Goal: Task Accomplishment & Management: Manage account settings

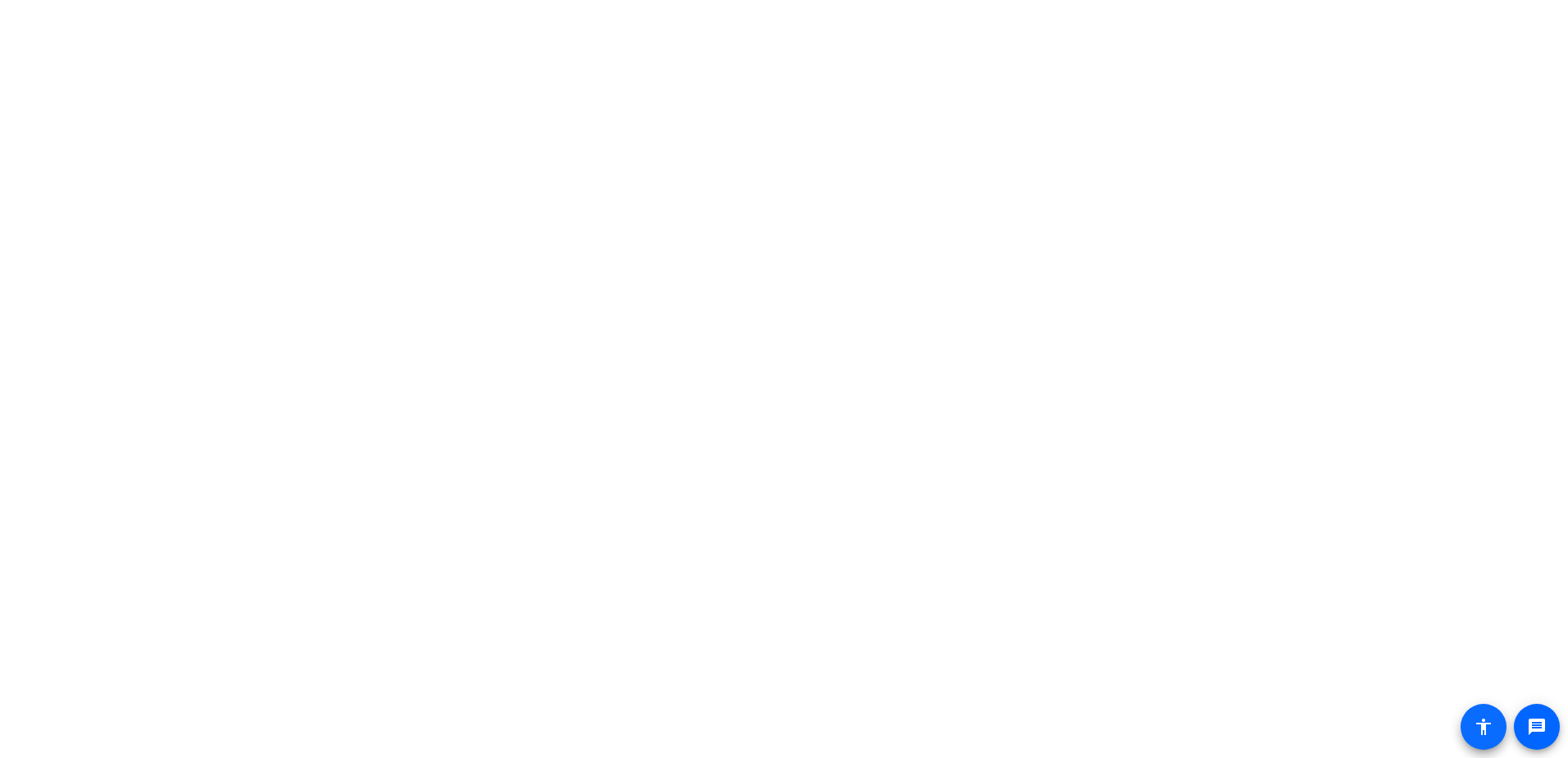
click at [1473, 728] on span at bounding box center [1483, 726] width 40 height 40
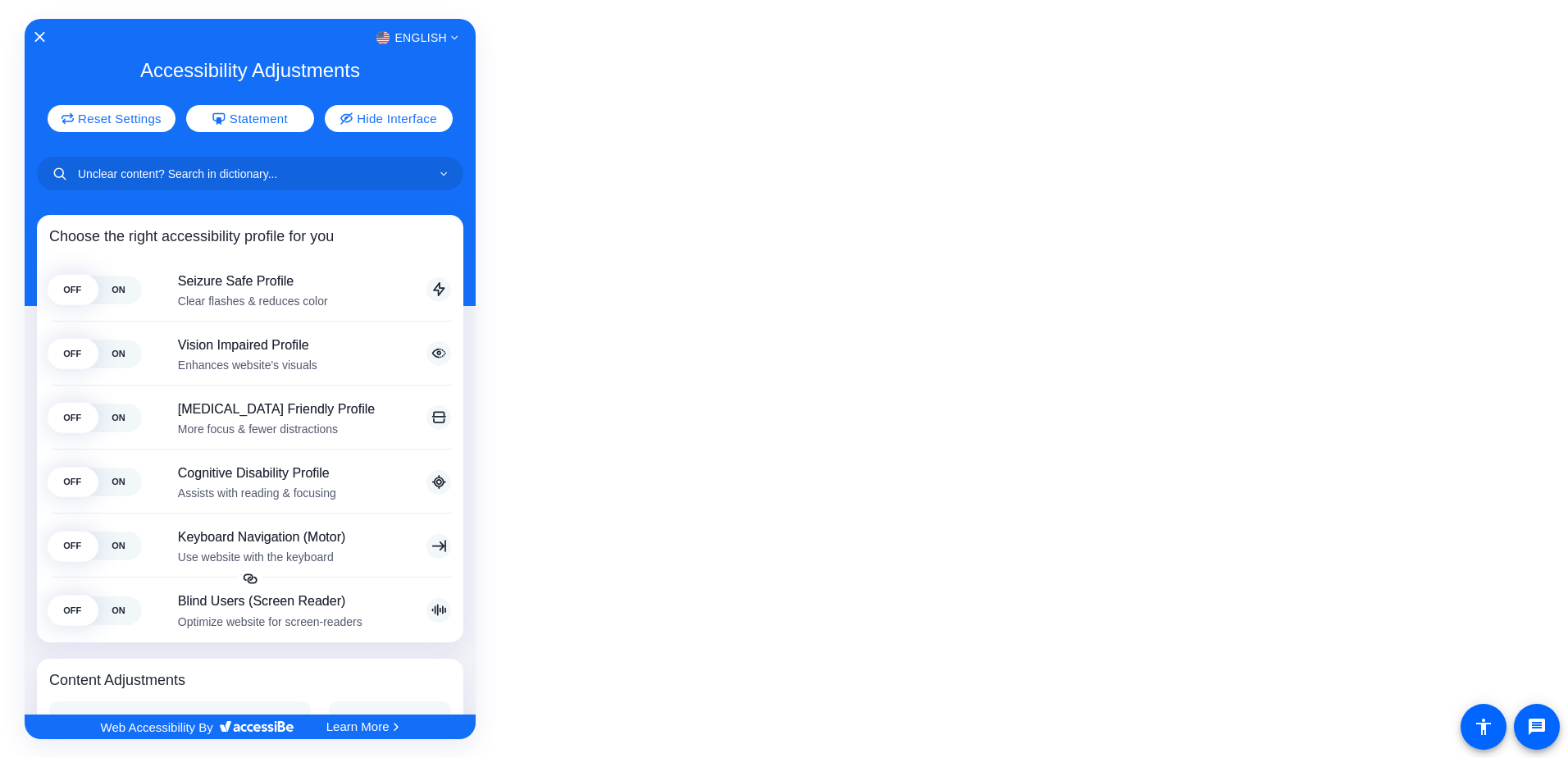
click at [635, 444] on div at bounding box center [784, 379] width 1568 height 758
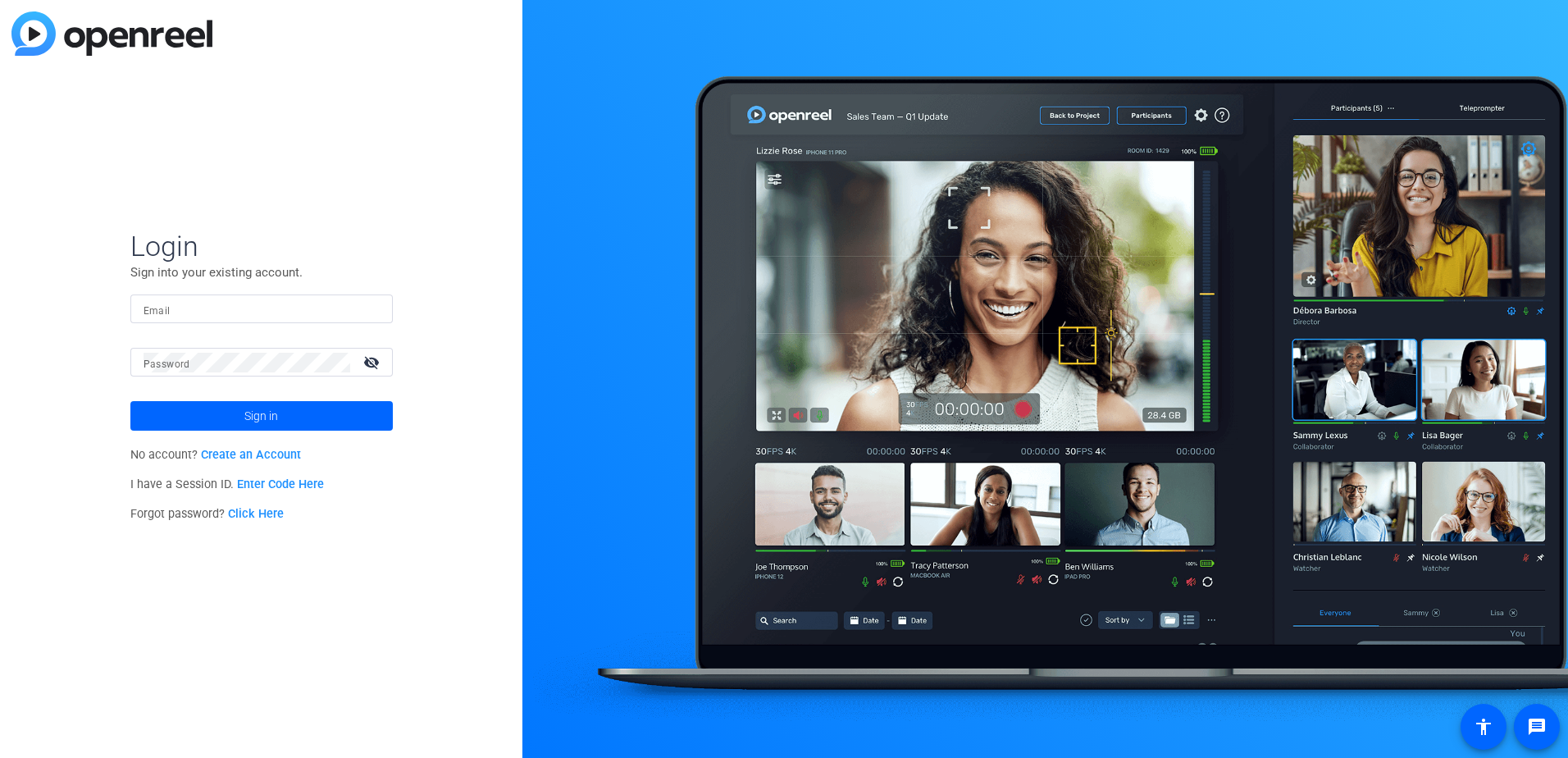
click at [272, 455] on link "Create an Account" at bounding box center [251, 454] width 100 height 14
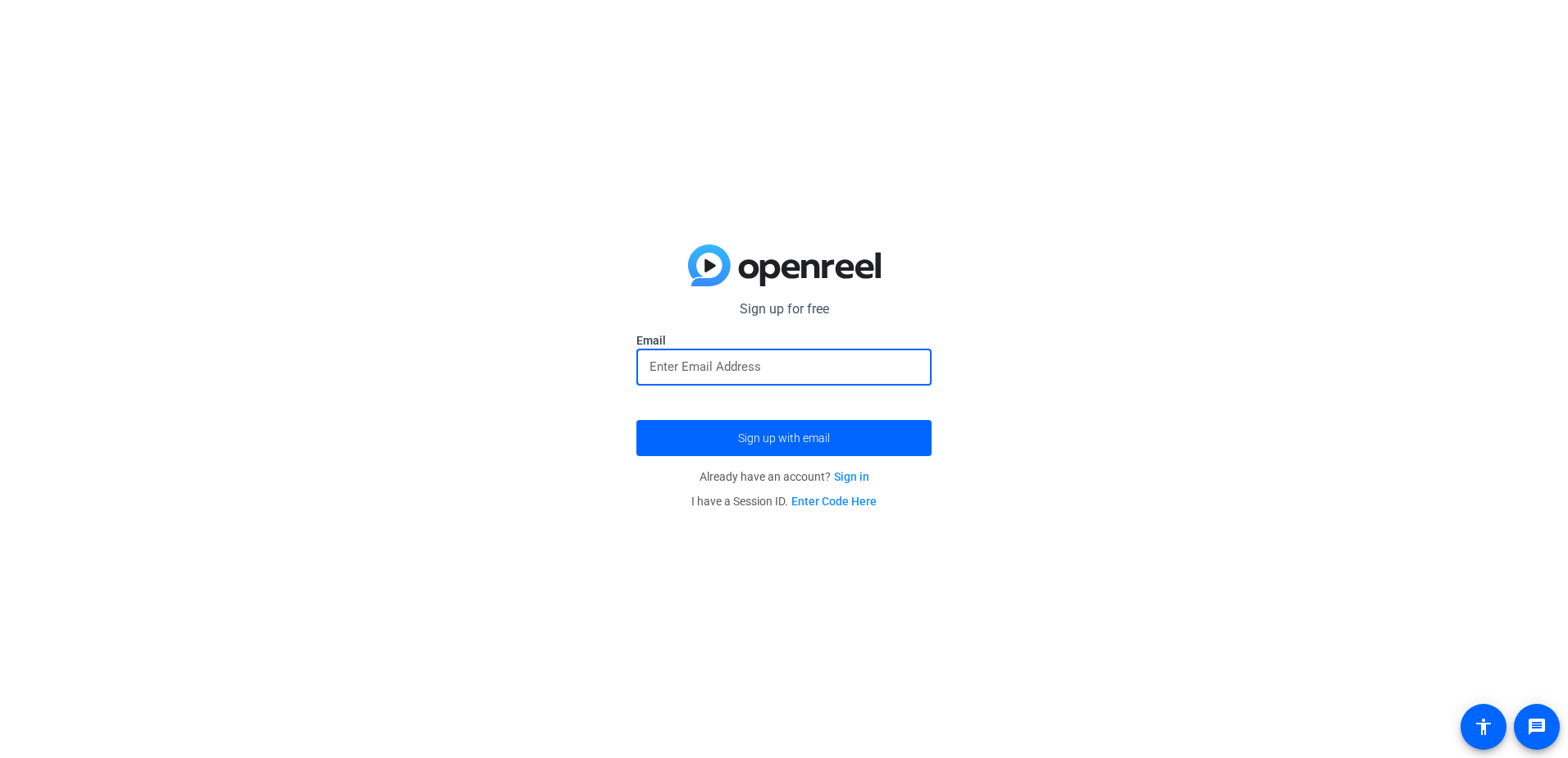
click at [714, 375] on input "email" at bounding box center [783, 366] width 269 height 19
type input "david.mcgettigan@pfizer.com"
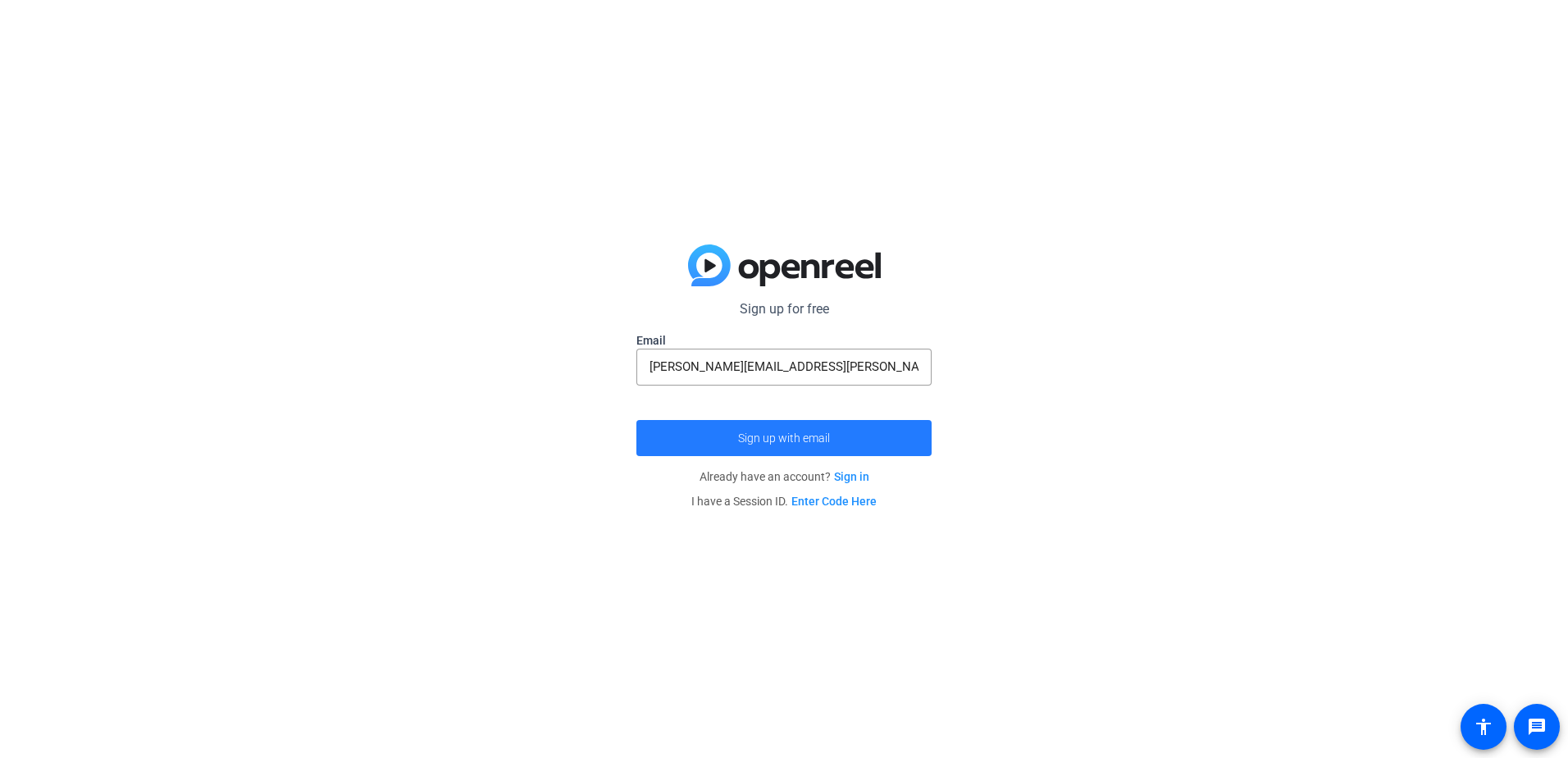
click at [798, 438] on span "Sign up with email" at bounding box center [783, 438] width 92 height 0
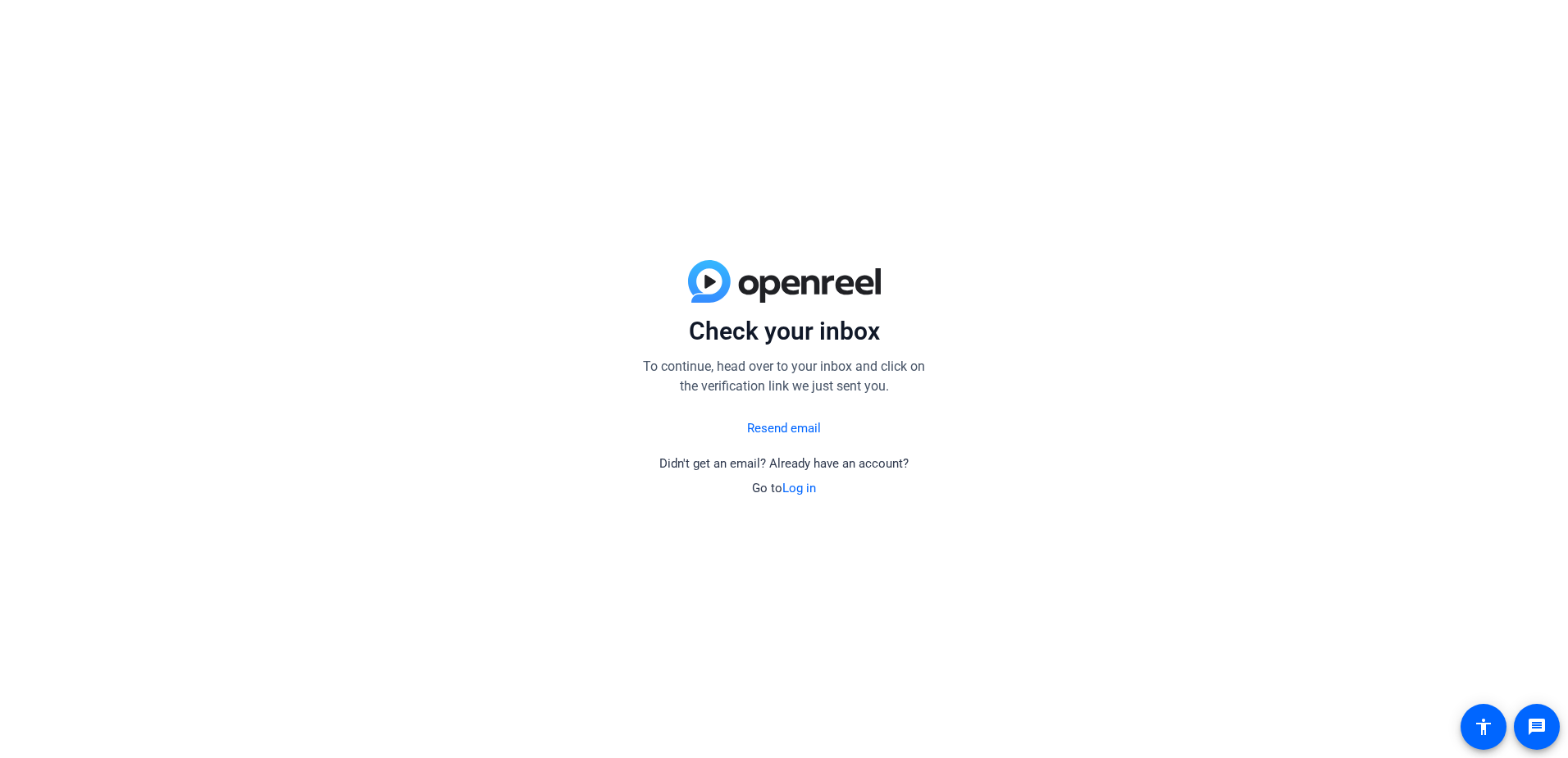
click at [781, 423] on link "Resend email" at bounding box center [784, 428] width 74 height 19
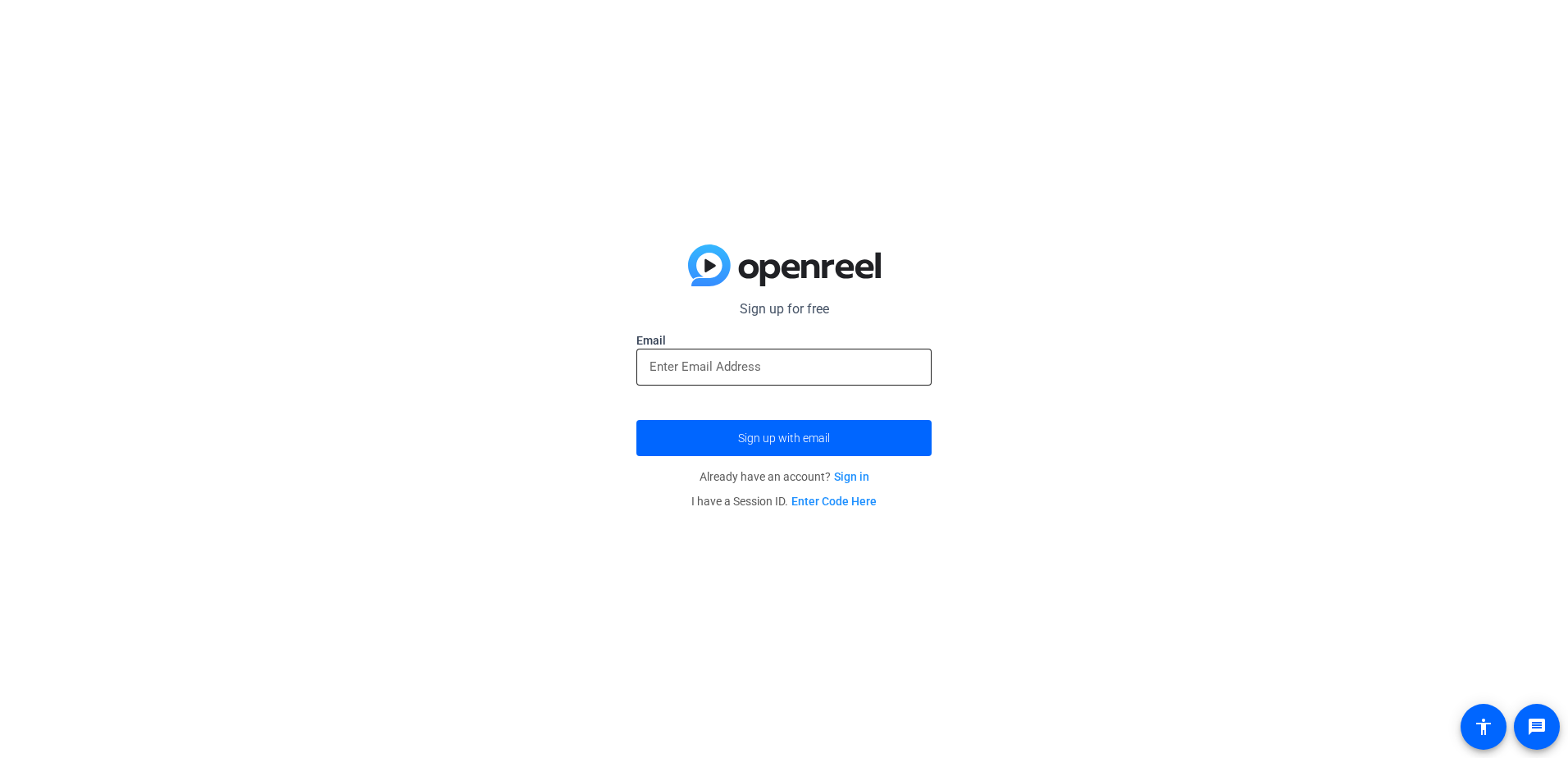
click at [703, 370] on input "email" at bounding box center [783, 366] width 269 height 19
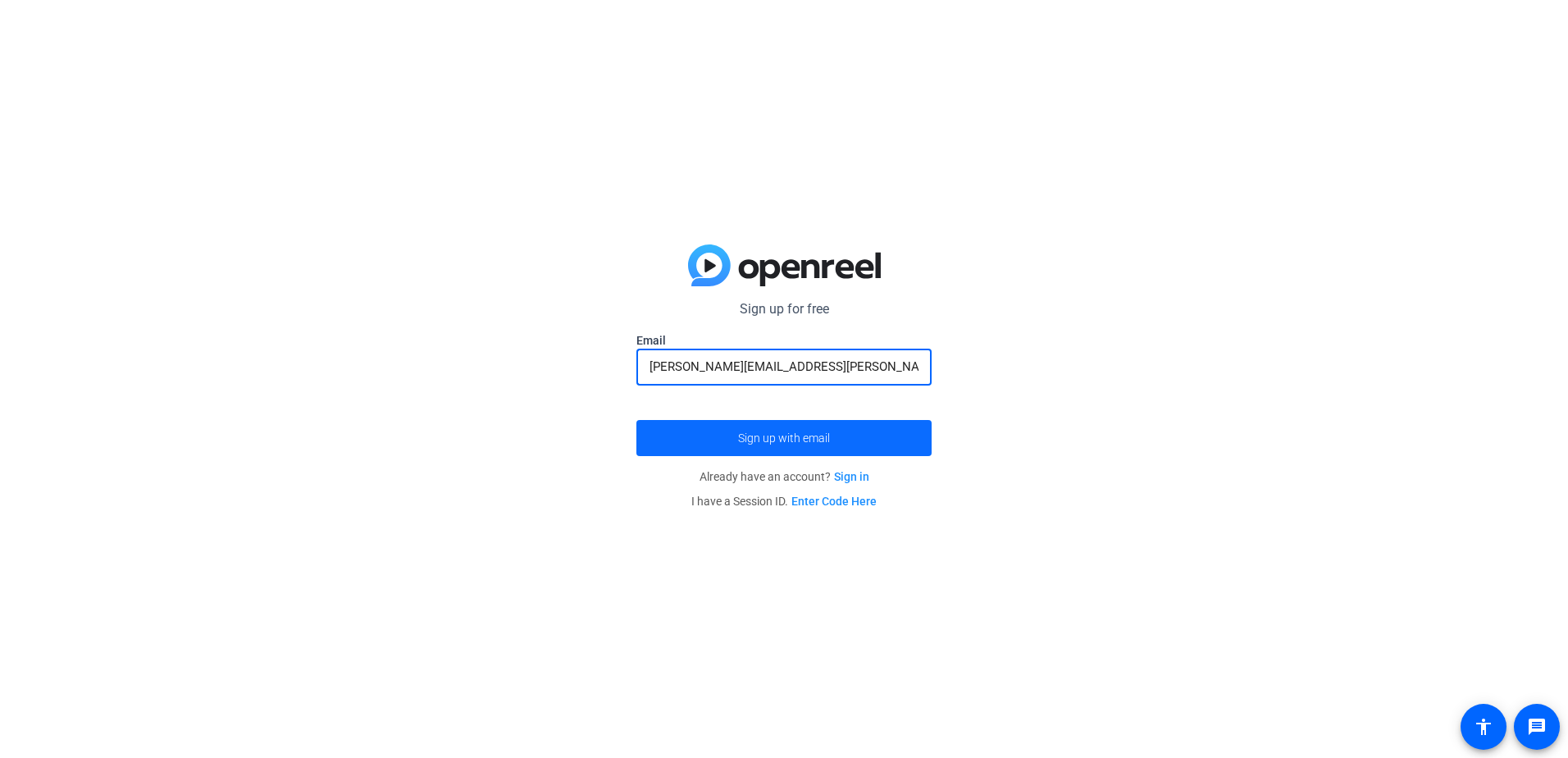
type input "david.mcgettigan@pfizer.com"
click at [788, 438] on span "Sign up with email" at bounding box center [783, 438] width 92 height 0
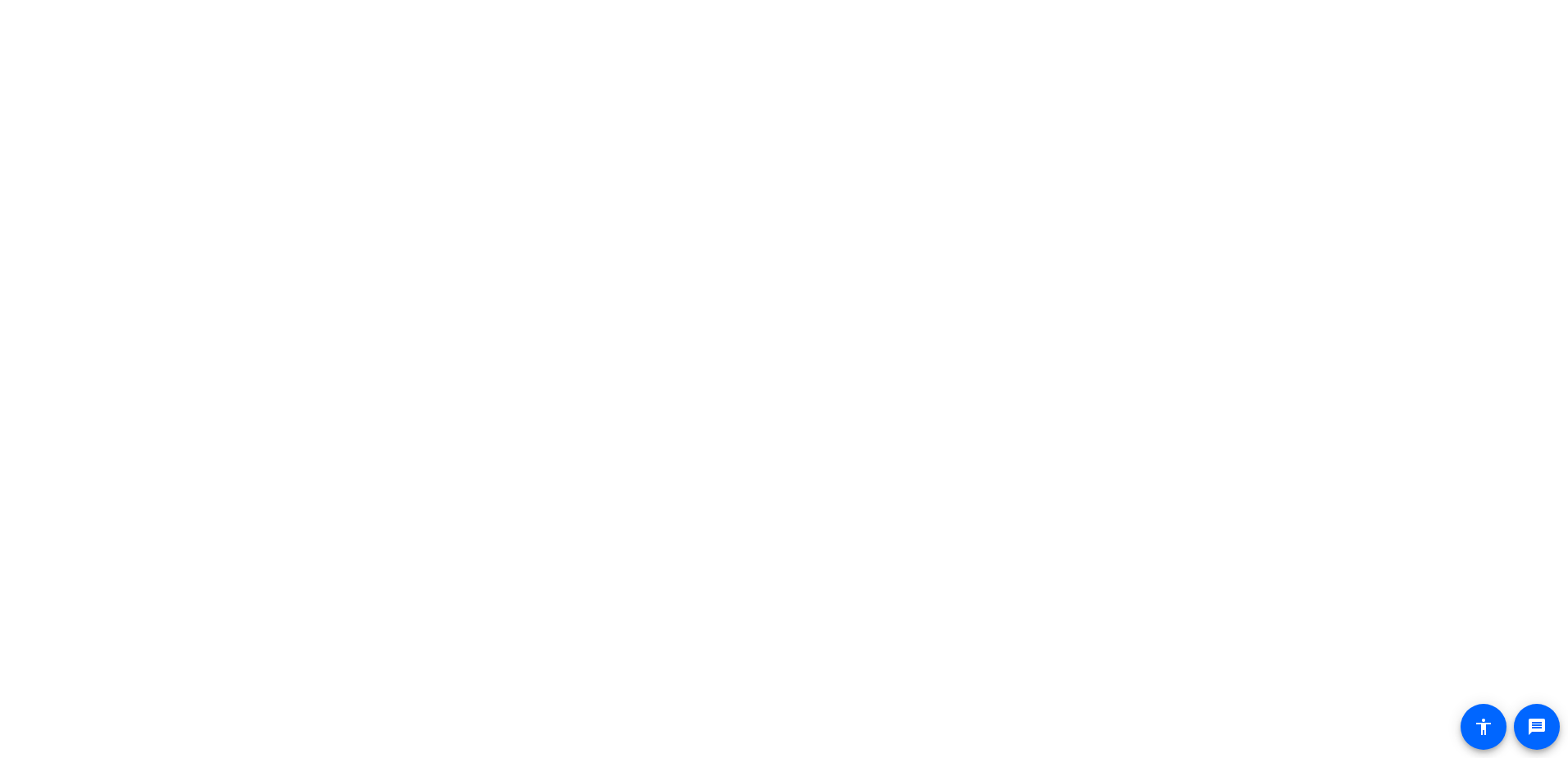
click at [1191, 677] on body "Accessibility Screen-Reader Guide, Feedback, and Issue Reporting | New window m…" at bounding box center [784, 379] width 1568 height 758
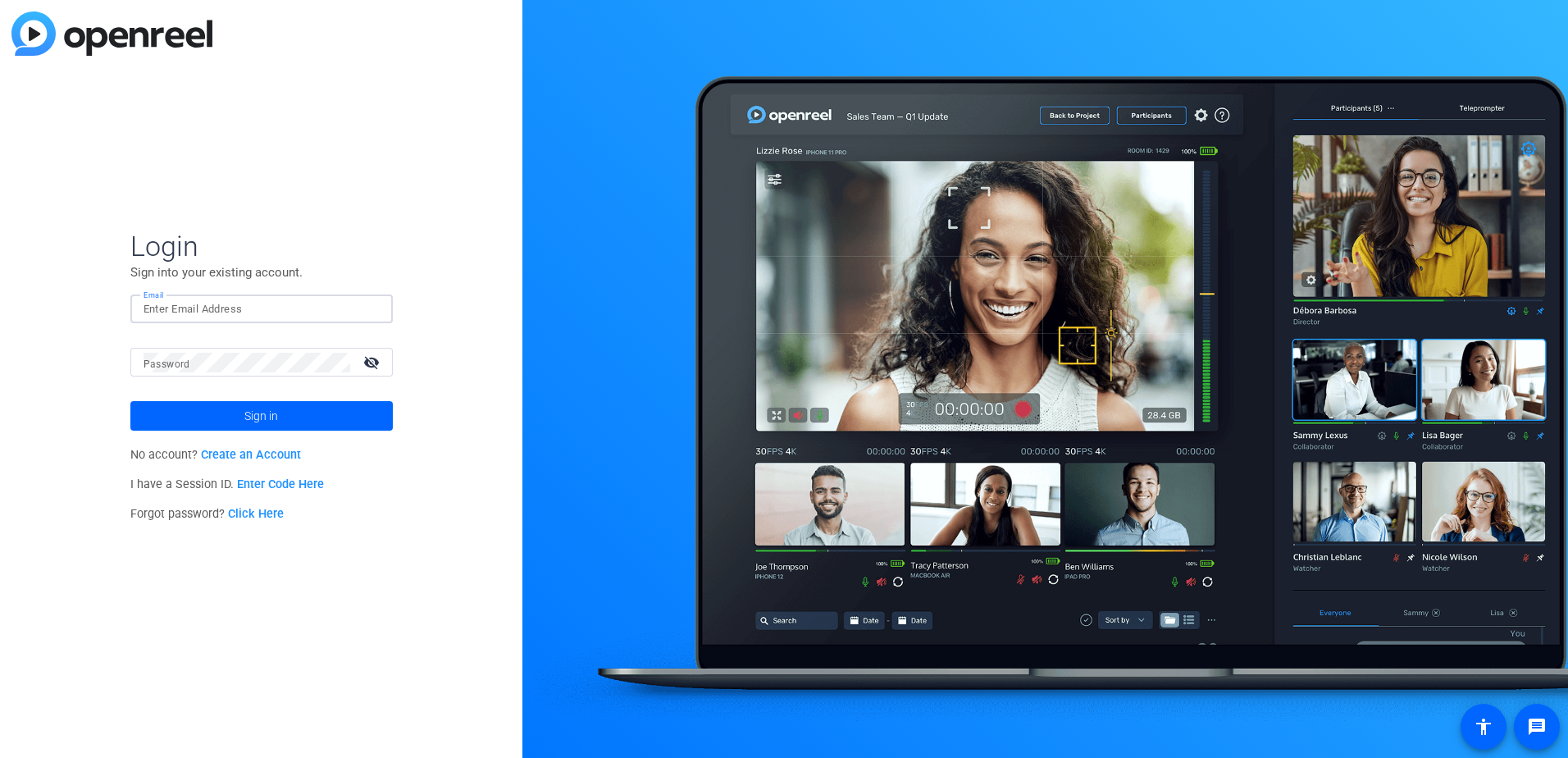
click at [207, 316] on input "Email" at bounding box center [261, 309] width 236 height 19
type input "david.mcgettigan@pfizer.com"
click at [279, 410] on span at bounding box center [261, 416] width 262 height 40
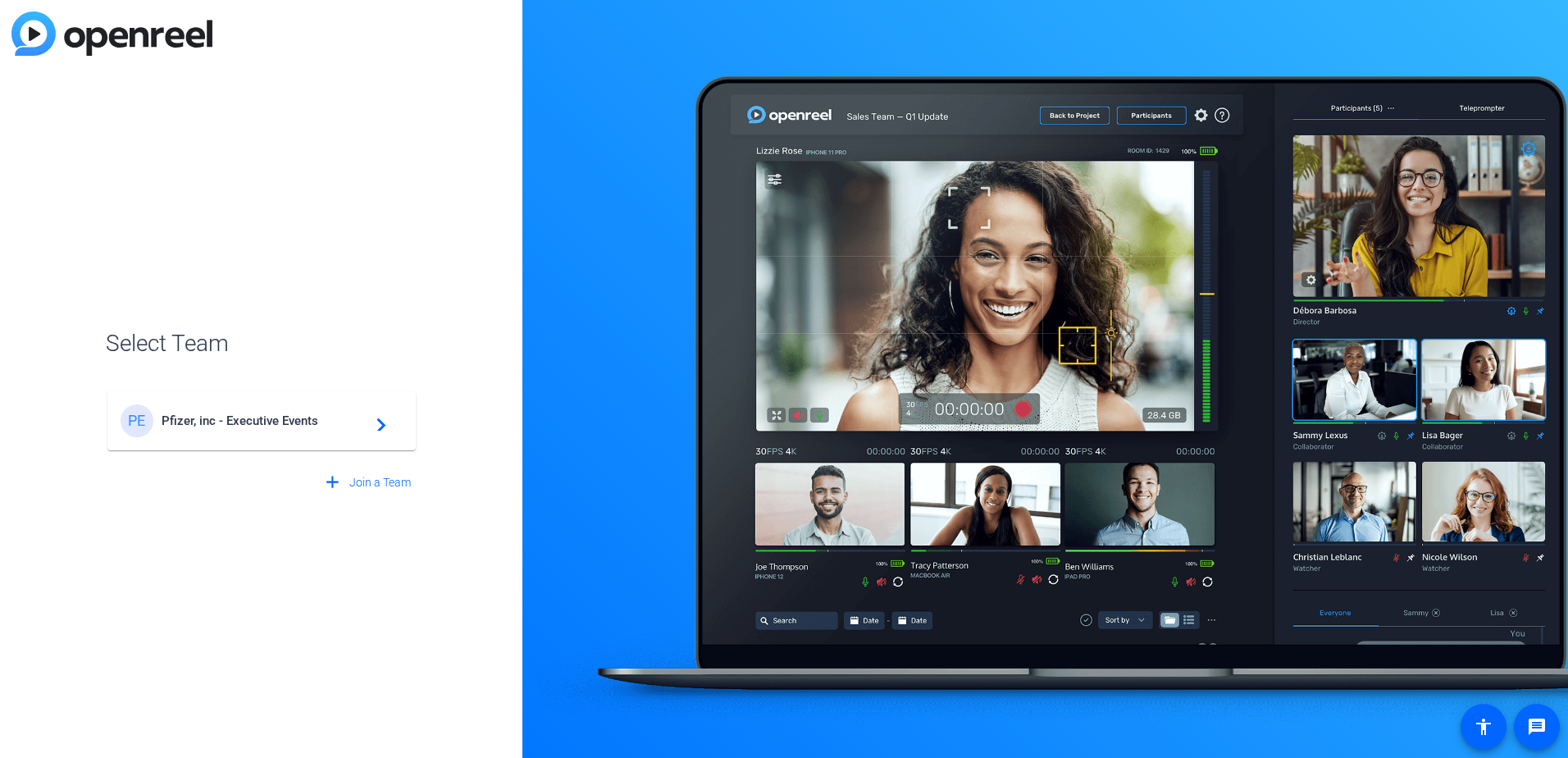
click at [284, 424] on span "Pfizer, inc - Executive Events" at bounding box center [263, 420] width 205 height 14
click at [344, 482] on span at bounding box center [365, 482] width 101 height 40
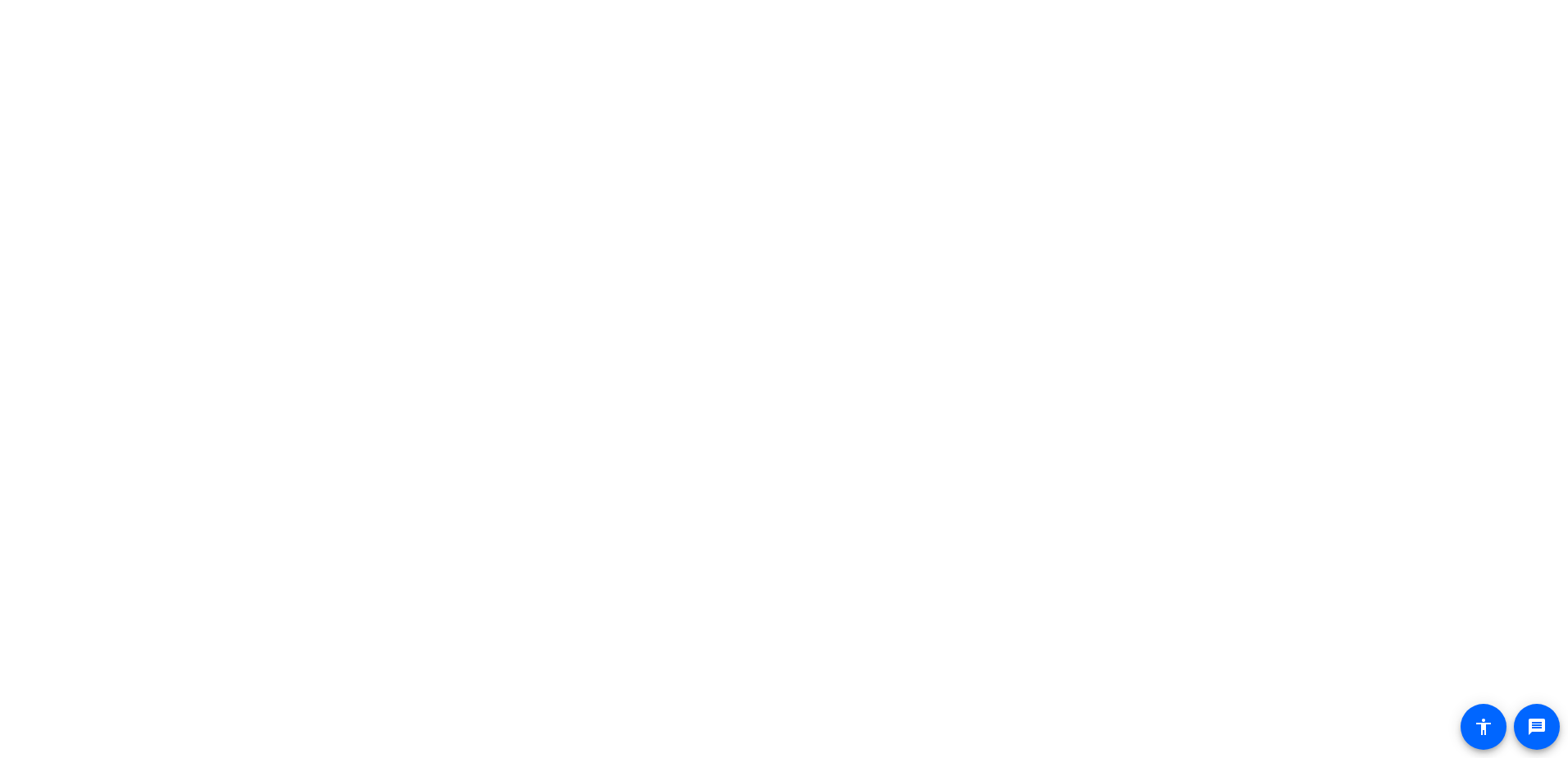
drag, startPoint x: 381, startPoint y: 68, endPoint x: 555, endPoint y: 5, distance: 185.1
click at [384, 67] on body "message accessibility" at bounding box center [784, 379] width 1568 height 758
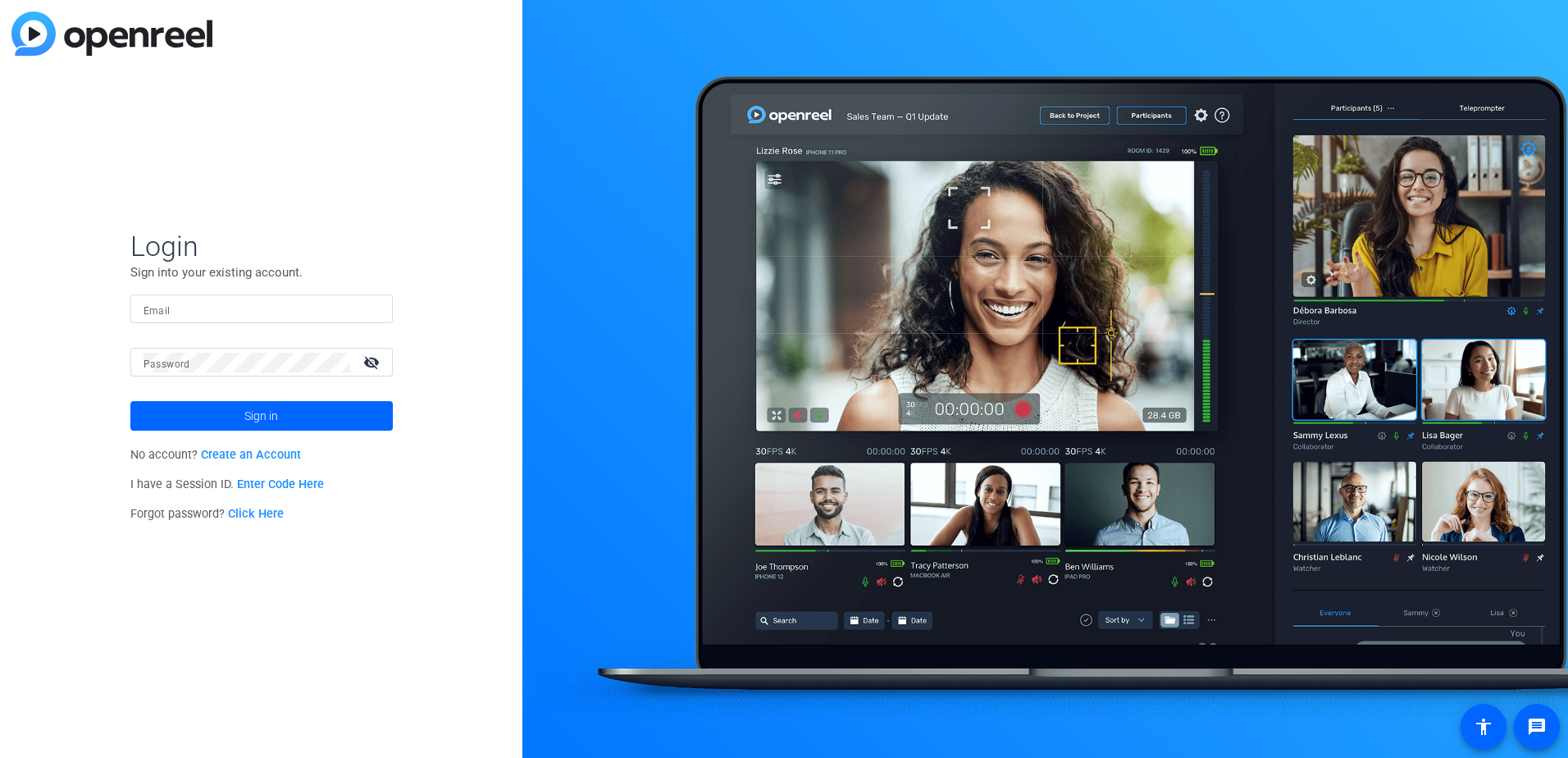
click at [394, 257] on div "Login Sign into your existing account. Email Password visibility_off Sign in No…" at bounding box center [261, 379] width 523 height 758
